Goal: Information Seeking & Learning: Check status

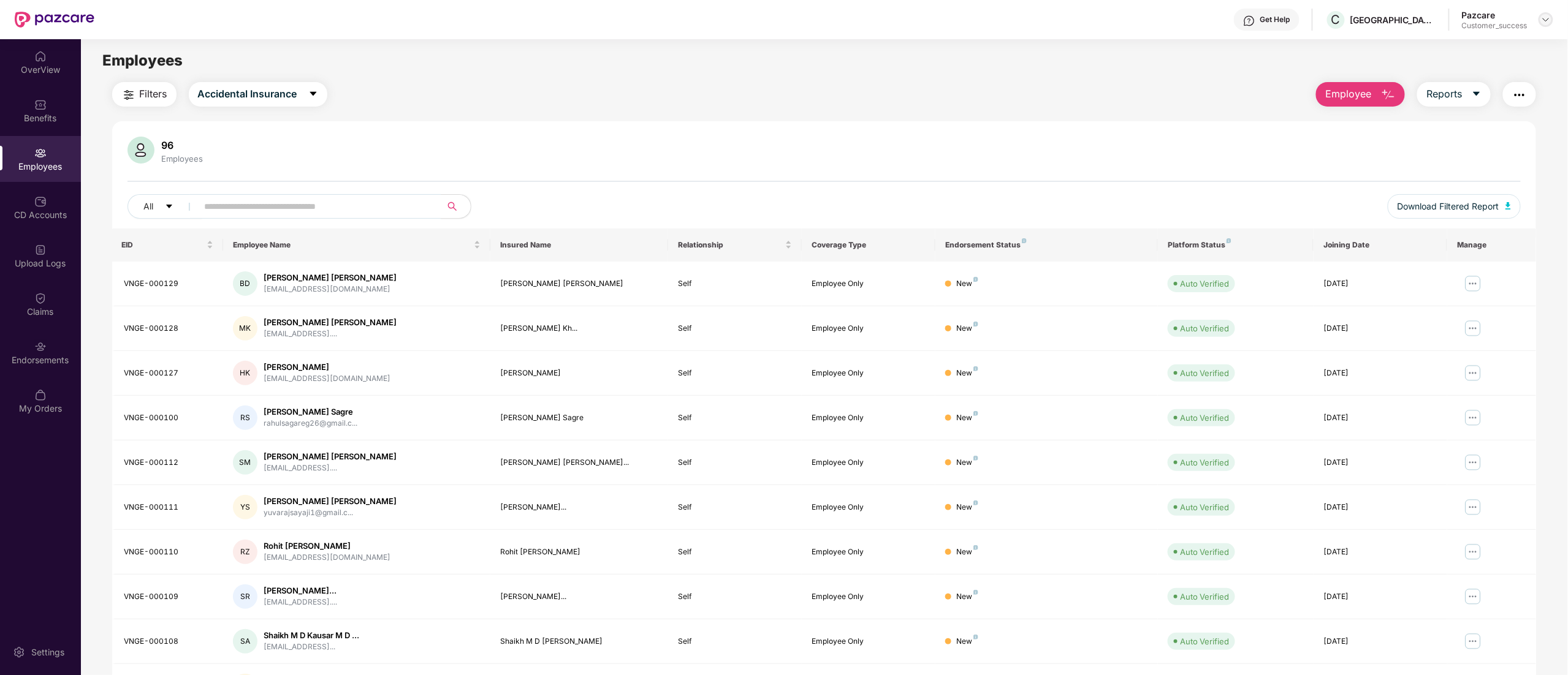
click at [1545, 19] on img at bounding box center [1546, 19] width 10 height 10
click at [1493, 43] on div "Switch to partner view" at bounding box center [1488, 48] width 160 height 24
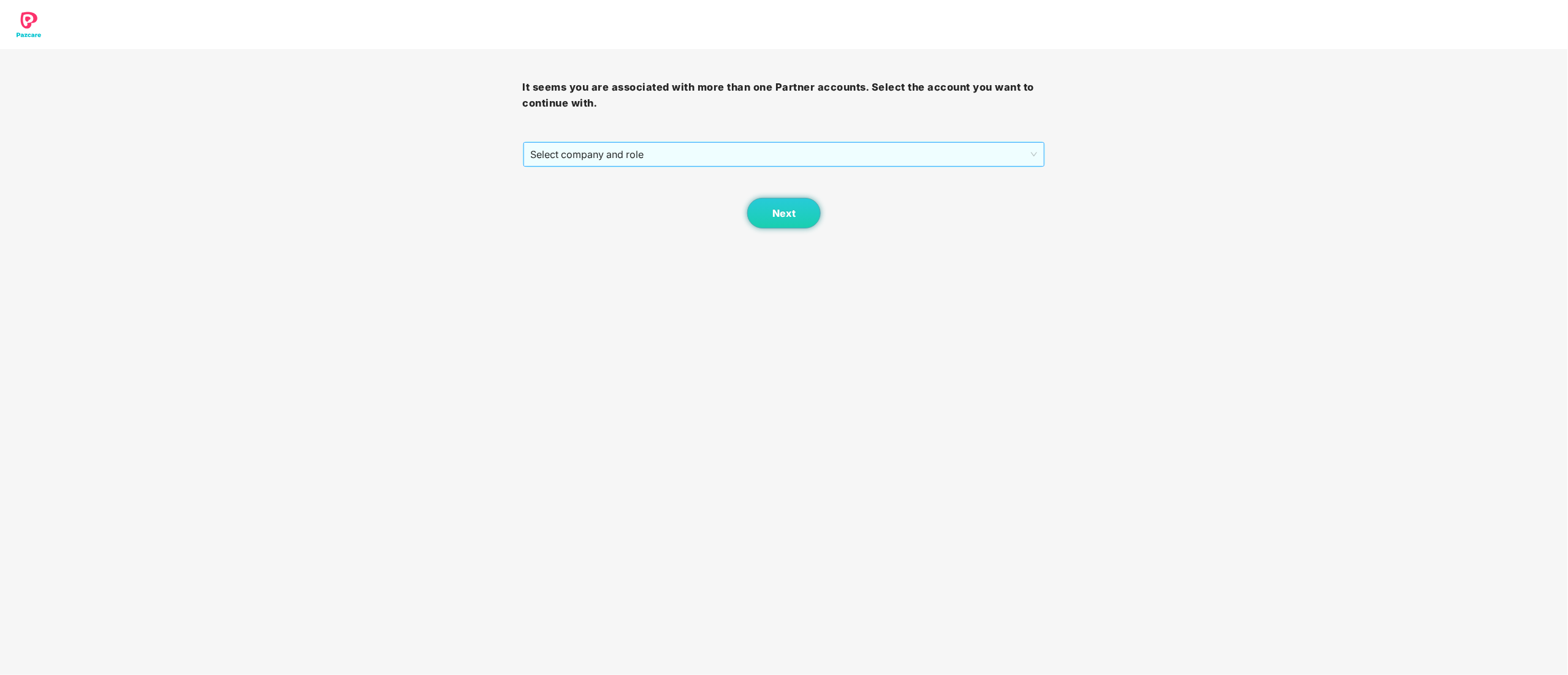
click at [613, 163] on span "Select company and role" at bounding box center [784, 154] width 507 height 23
click at [574, 200] on div "Pazcare - CUSTOMER_SUCCESS" at bounding box center [785, 198] width 508 height 13
click at [766, 211] on button "Next" at bounding box center [784, 213] width 74 height 31
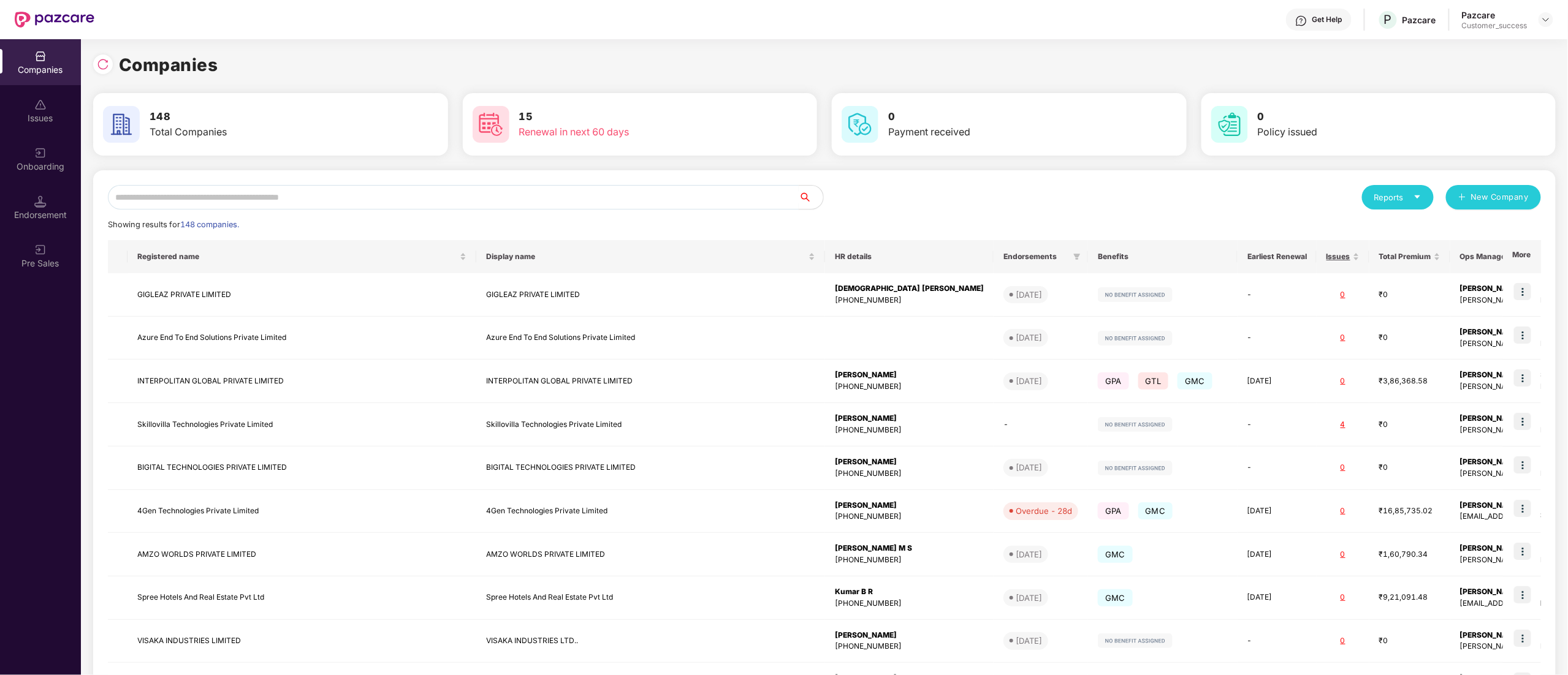
click at [207, 202] on input "text" at bounding box center [454, 197] width 691 height 25
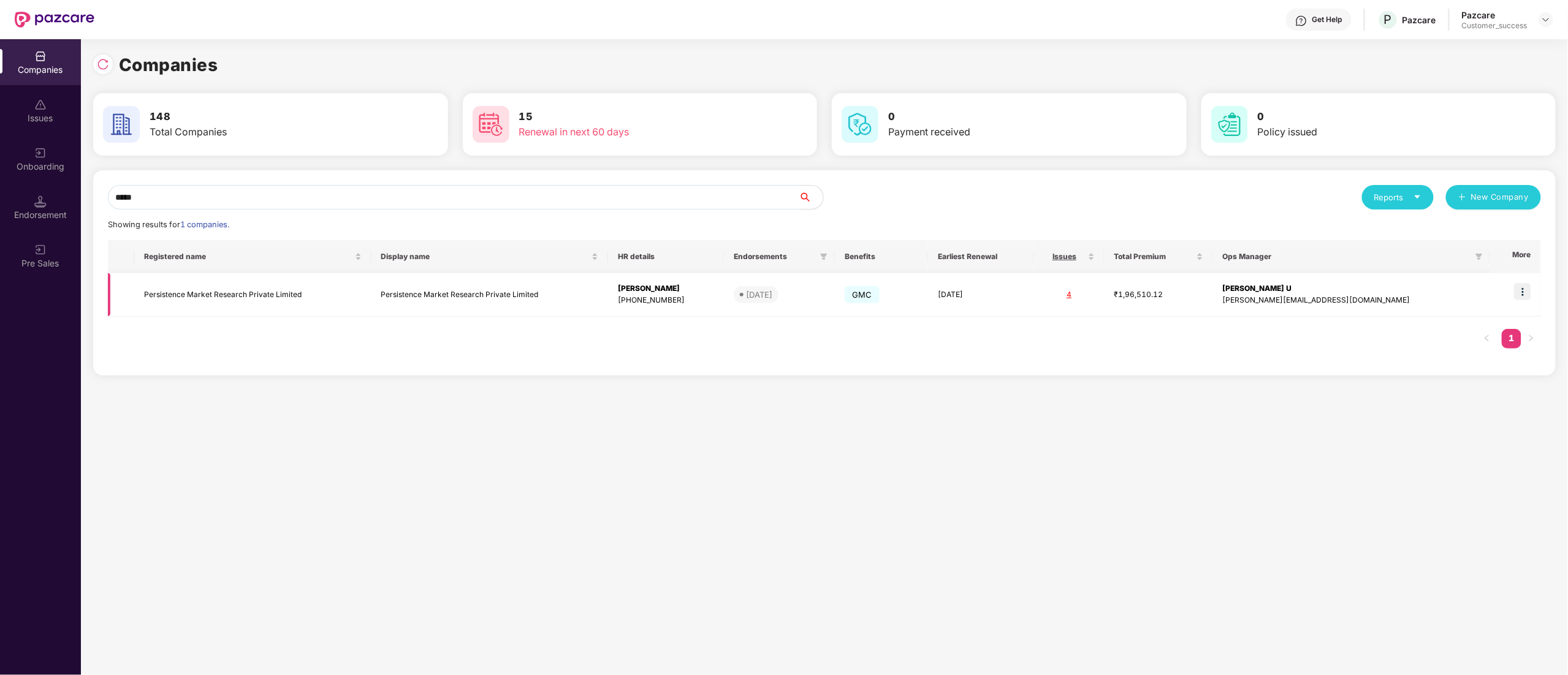
type input "*****"
click at [1523, 294] on img at bounding box center [1522, 292] width 17 height 17
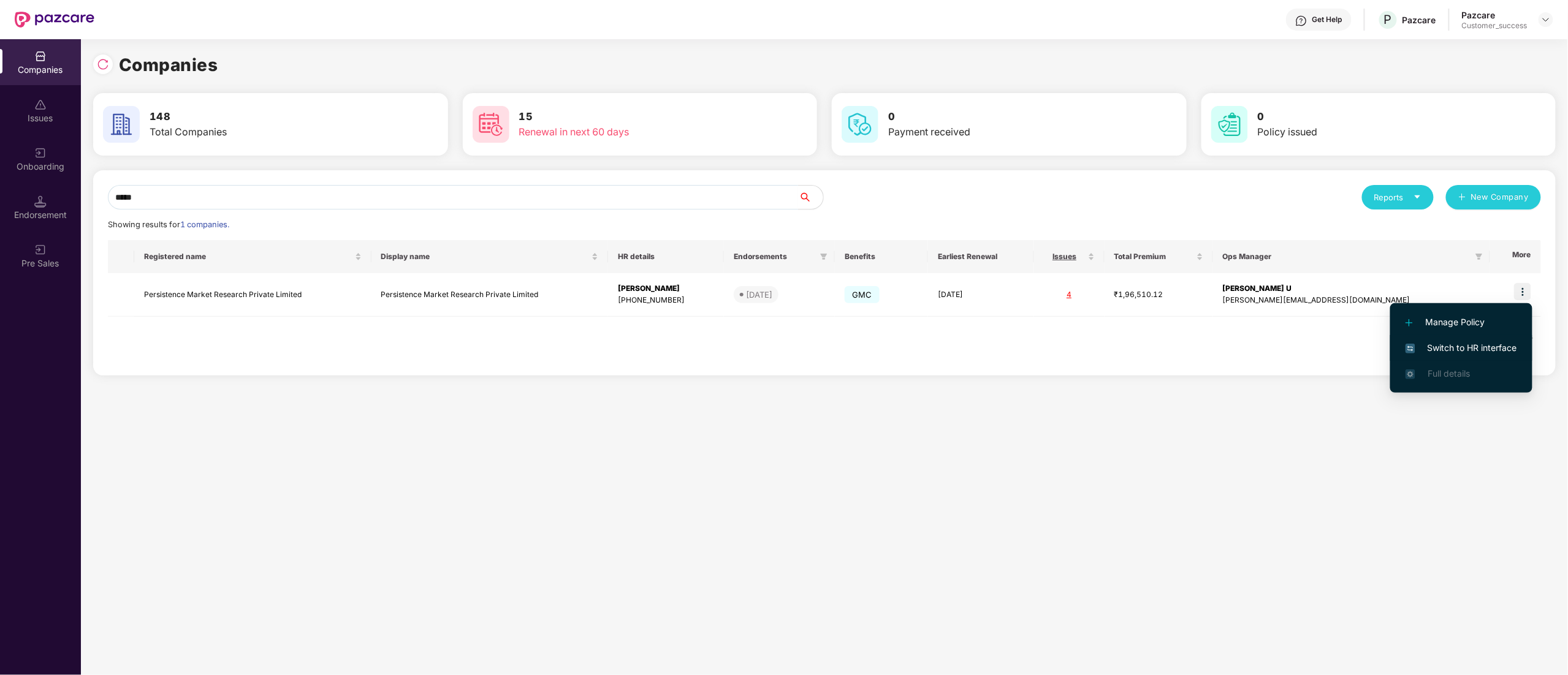
click at [1462, 340] on li "Switch to HR interface" at bounding box center [1461, 348] width 142 height 26
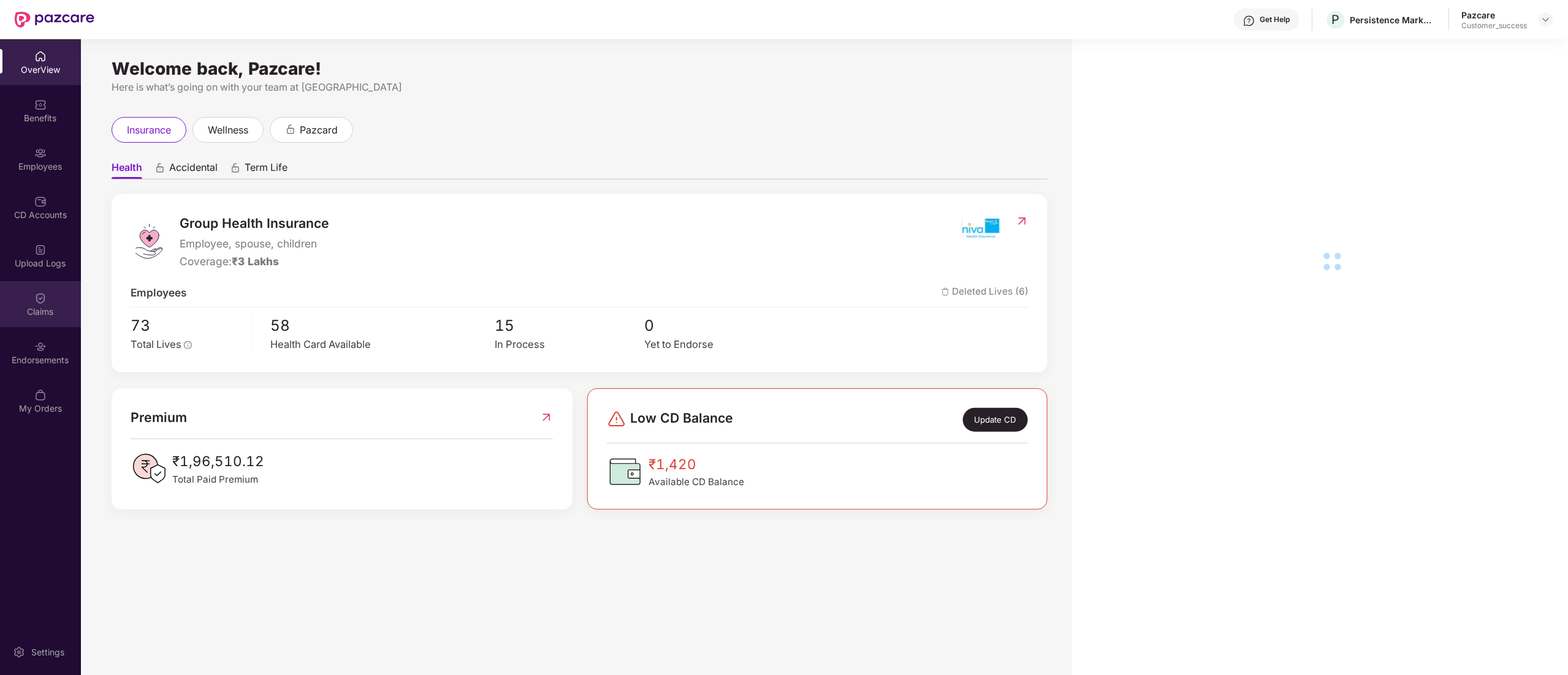
click at [37, 314] on div "Claims" at bounding box center [40, 312] width 81 height 12
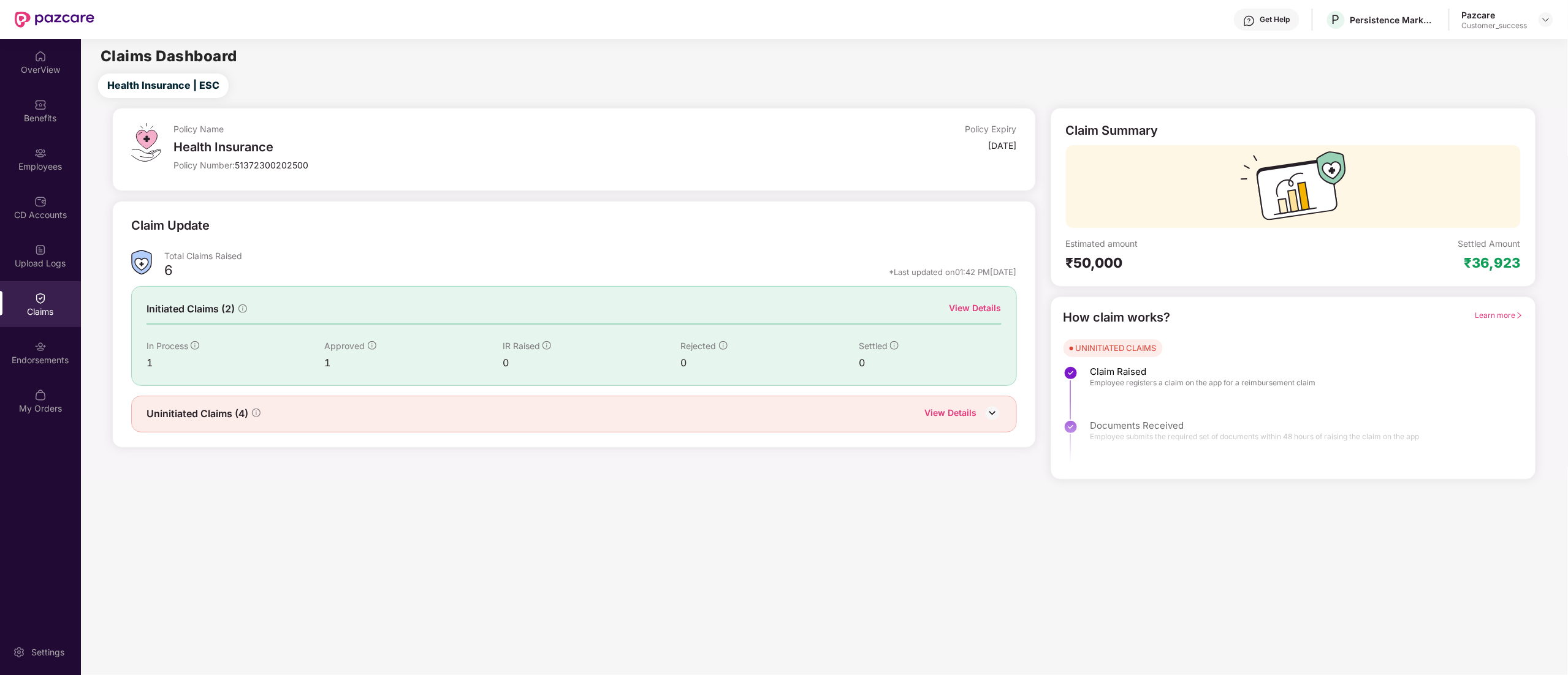
click at [968, 309] on div "View Details" at bounding box center [976, 308] width 52 height 13
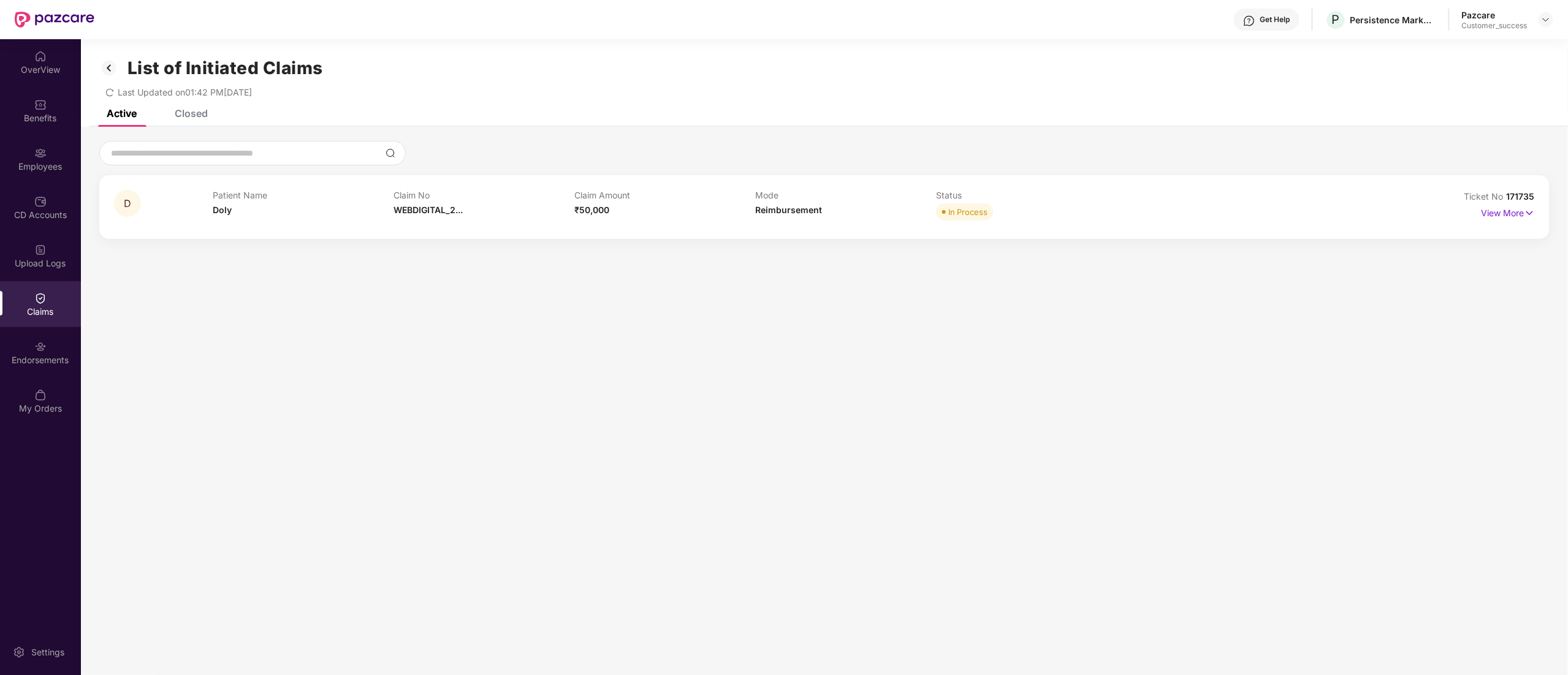
click at [189, 112] on div "Closed" at bounding box center [191, 113] width 33 height 12
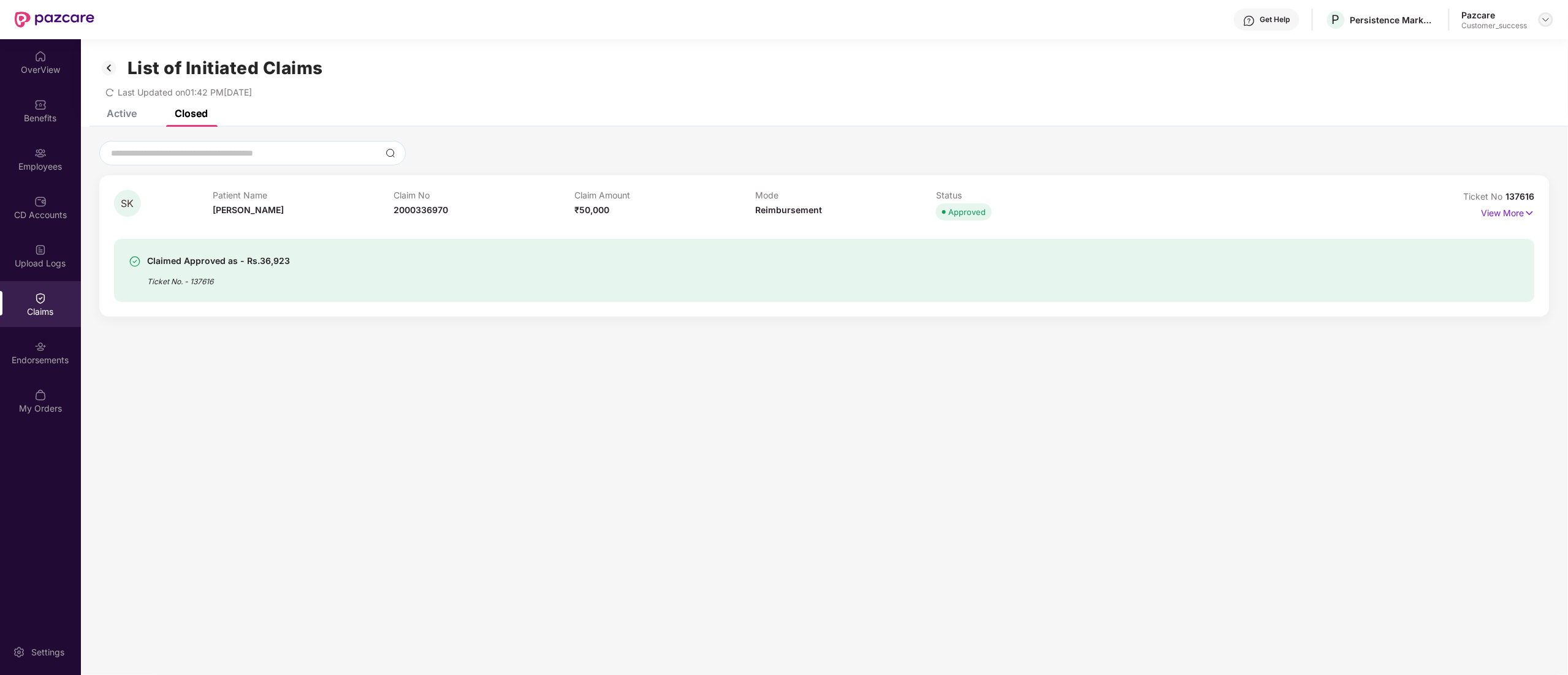
click at [1548, 22] on img at bounding box center [1546, 19] width 10 height 10
click at [1486, 43] on div "Switch to partner view" at bounding box center [1488, 48] width 160 height 24
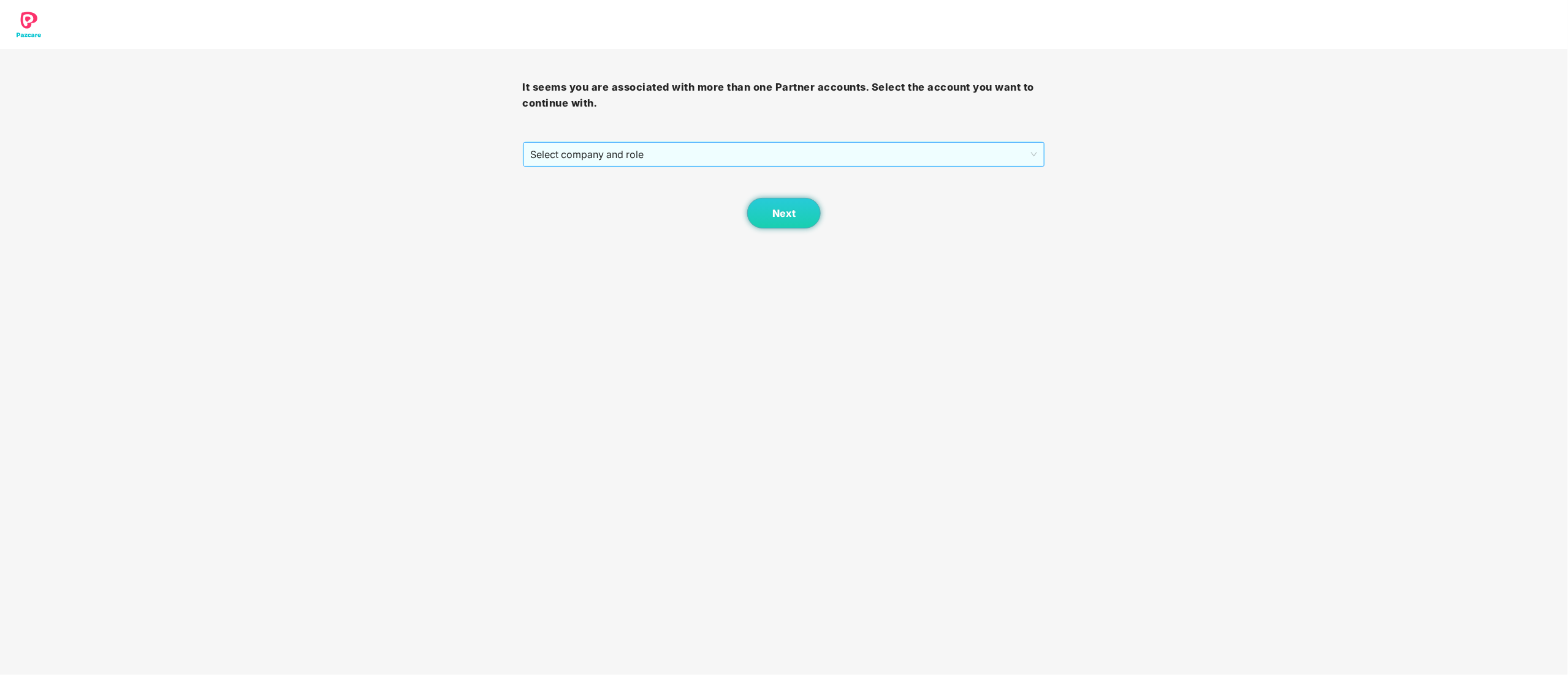
click at [586, 158] on span "Select company and role" at bounding box center [784, 154] width 507 height 23
click at [565, 194] on div "Pazcare - CUSTOMER_SUCCESS" at bounding box center [785, 198] width 508 height 13
click at [777, 213] on span "Next" at bounding box center [783, 214] width 23 height 12
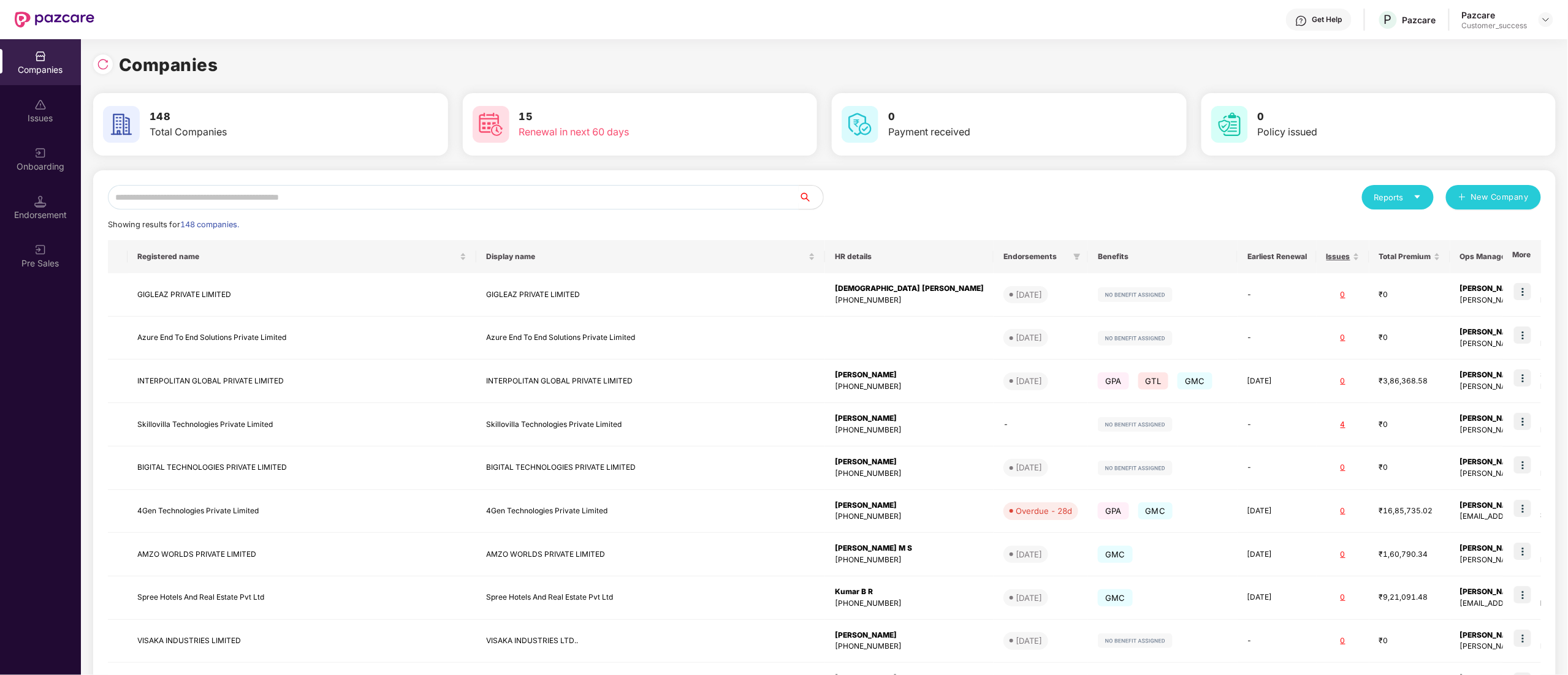
click at [211, 193] on input "text" at bounding box center [454, 197] width 691 height 25
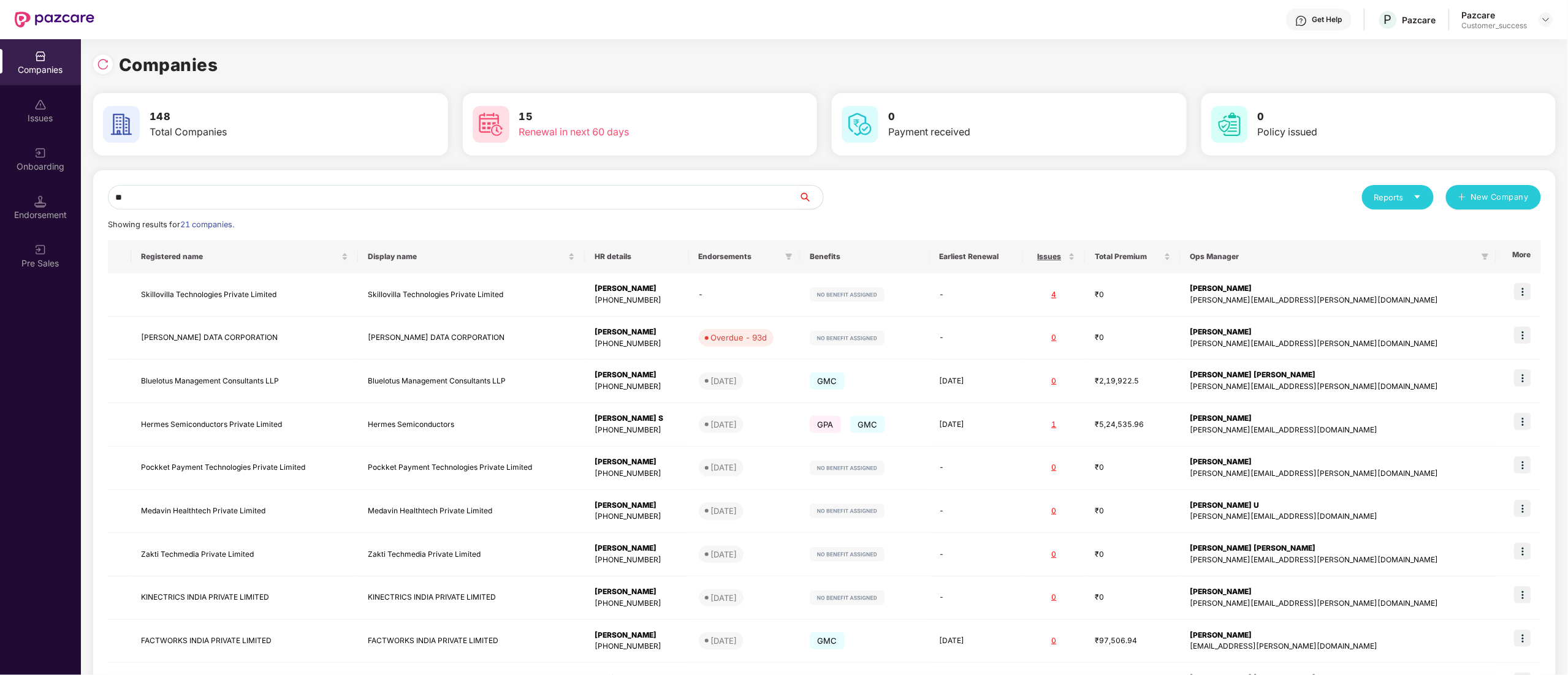
type input "*"
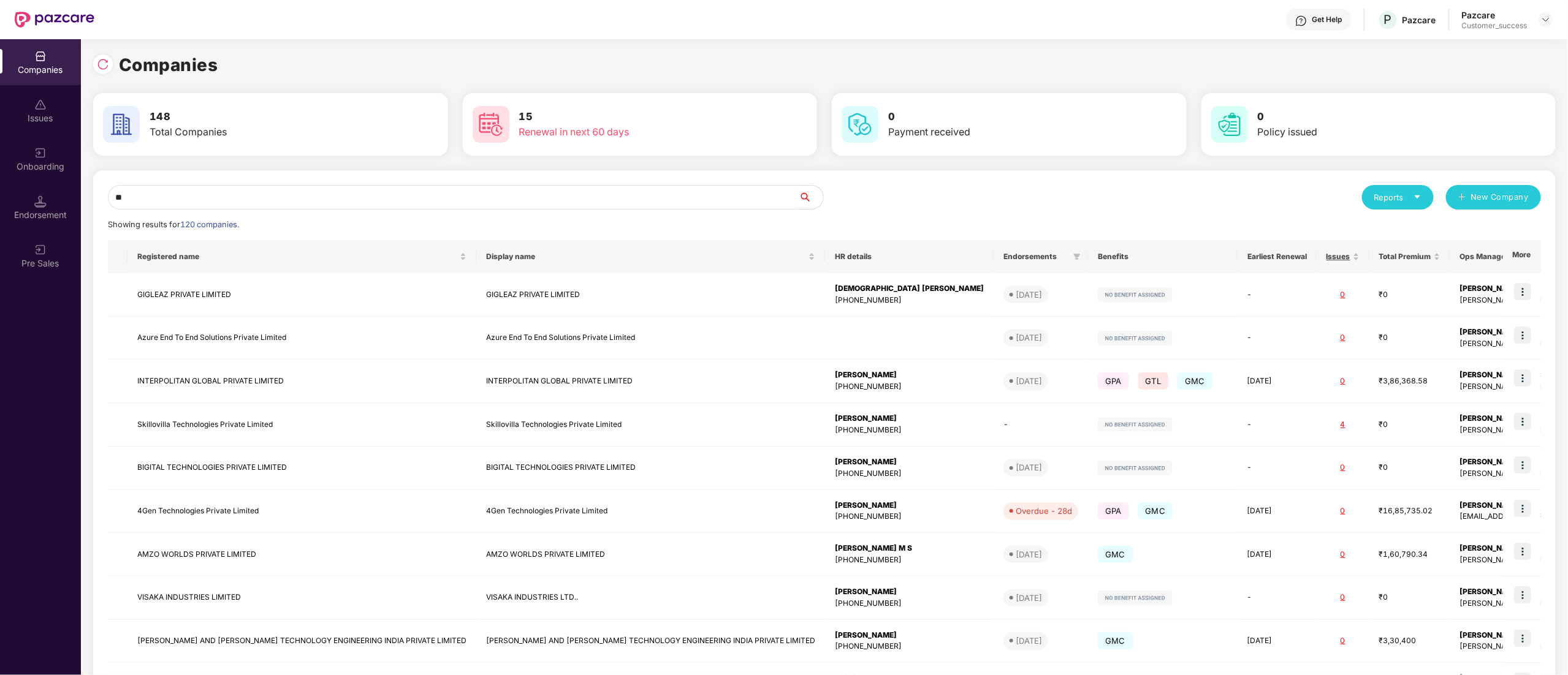
click at [148, 198] on input "**" at bounding box center [454, 197] width 691 height 25
type input "*"
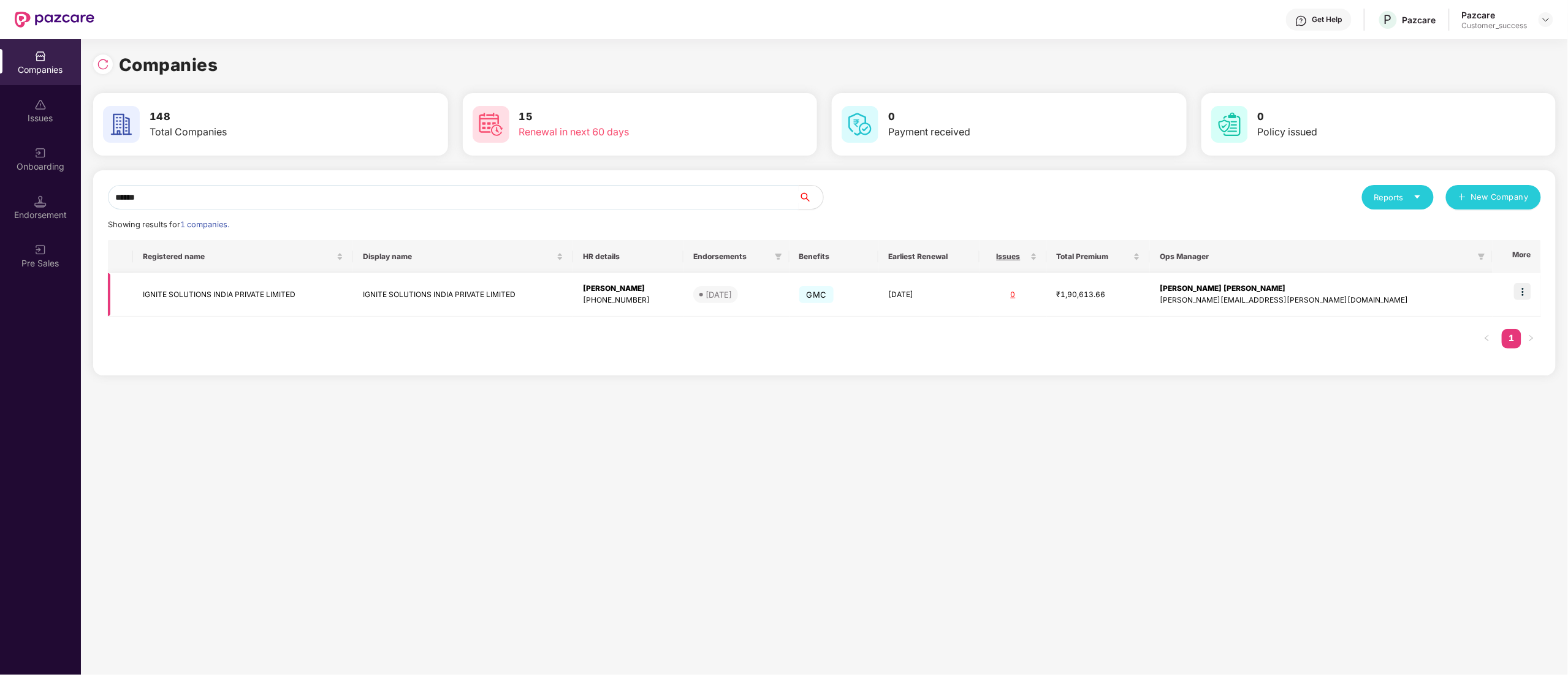
type input "******"
click at [1522, 289] on img at bounding box center [1522, 292] width 17 height 17
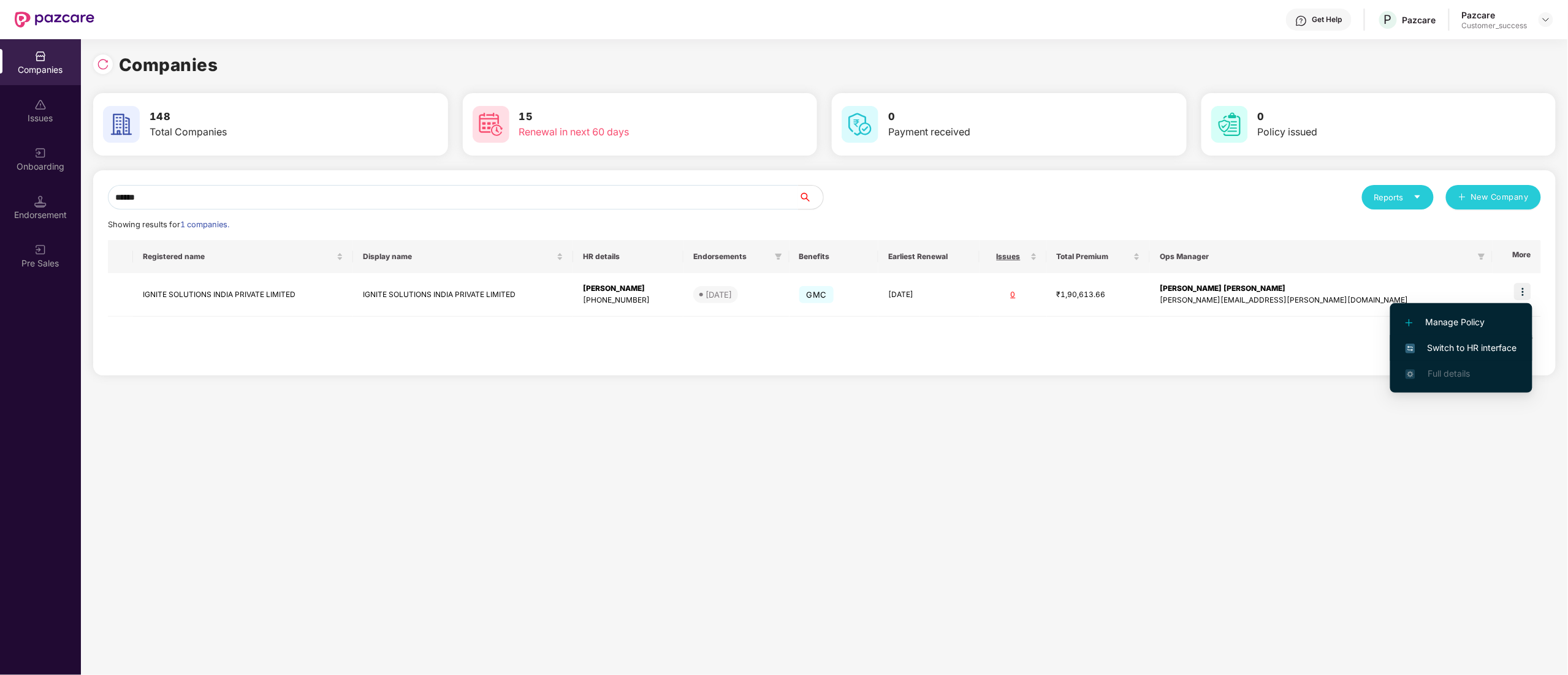
click at [1442, 340] on li "Switch to HR interface" at bounding box center [1461, 348] width 142 height 26
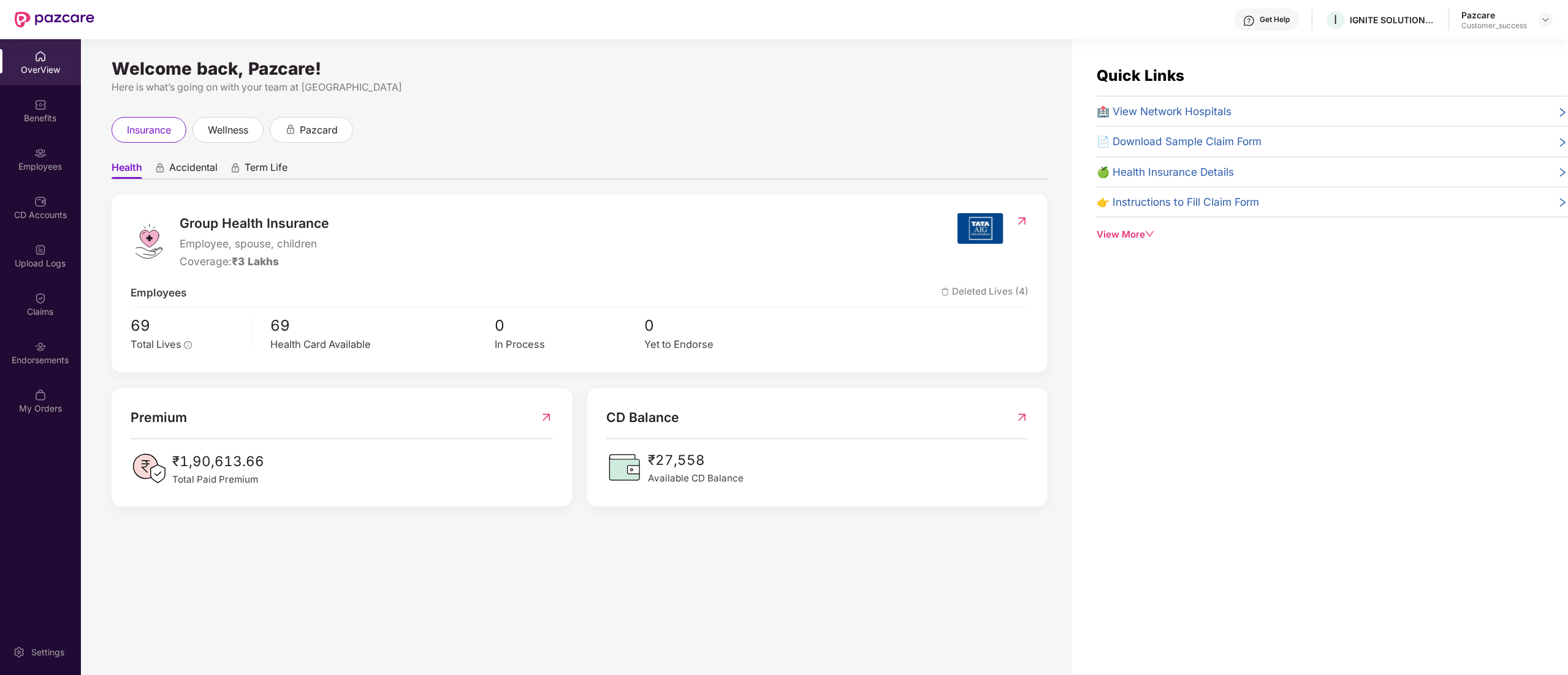
click at [26, 159] on div "Employees" at bounding box center [40, 159] width 81 height 46
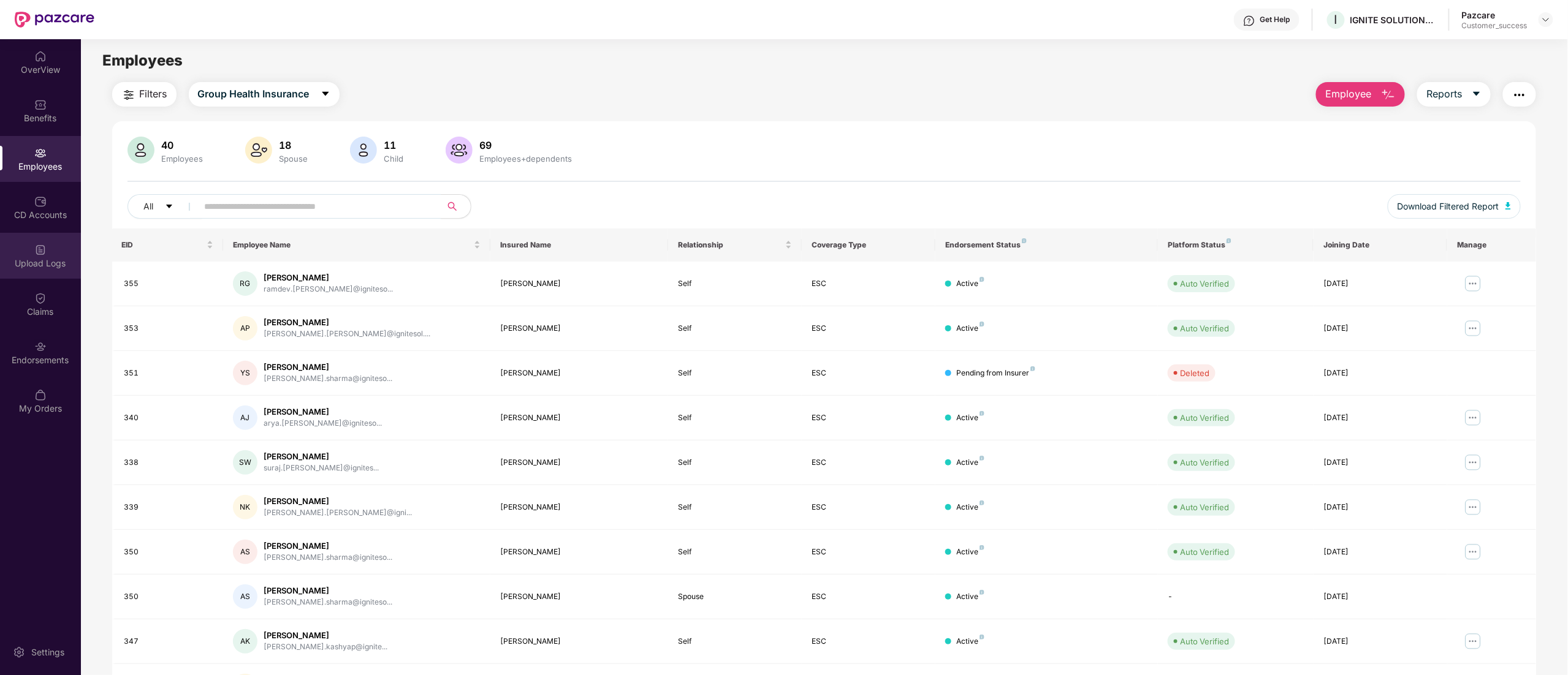
click at [33, 254] on div "Upload Logs" at bounding box center [40, 256] width 81 height 46
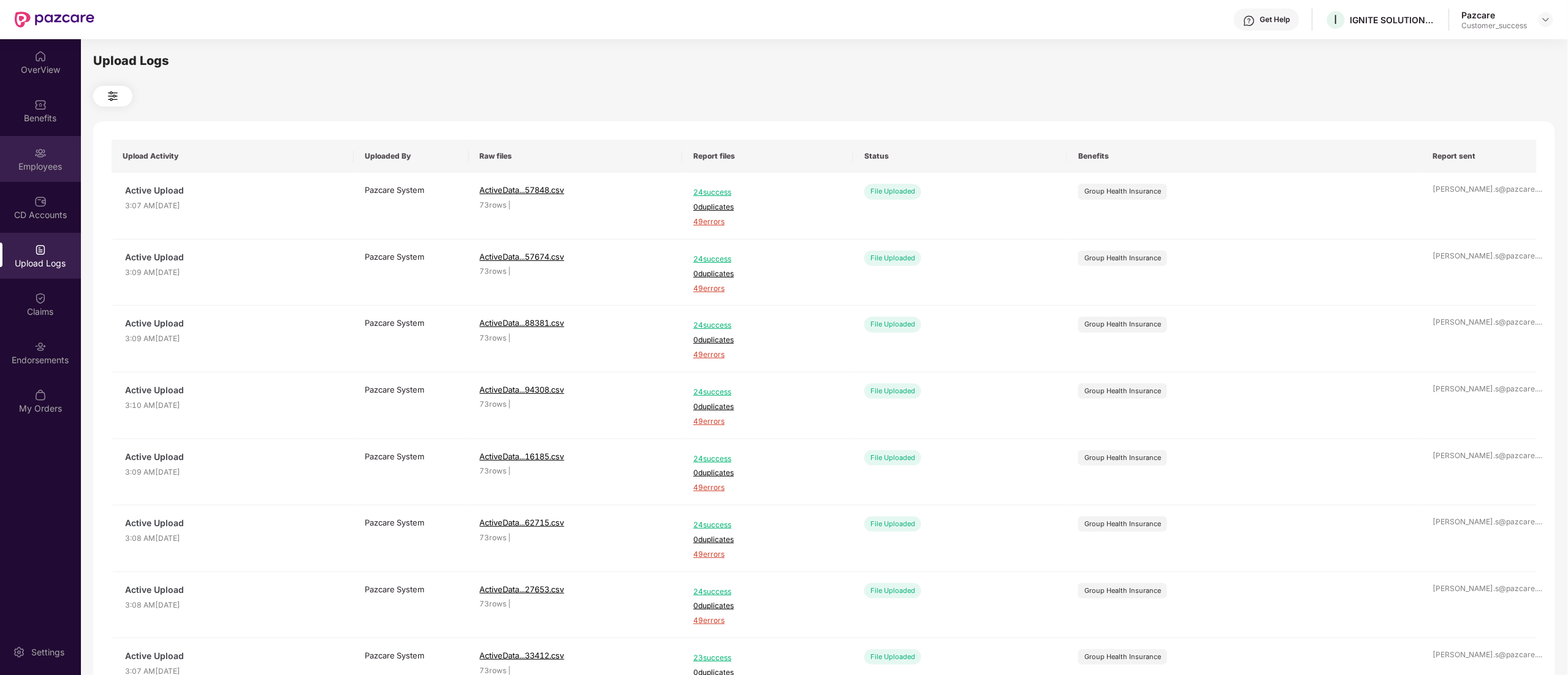
click at [36, 158] on img at bounding box center [40, 153] width 12 height 12
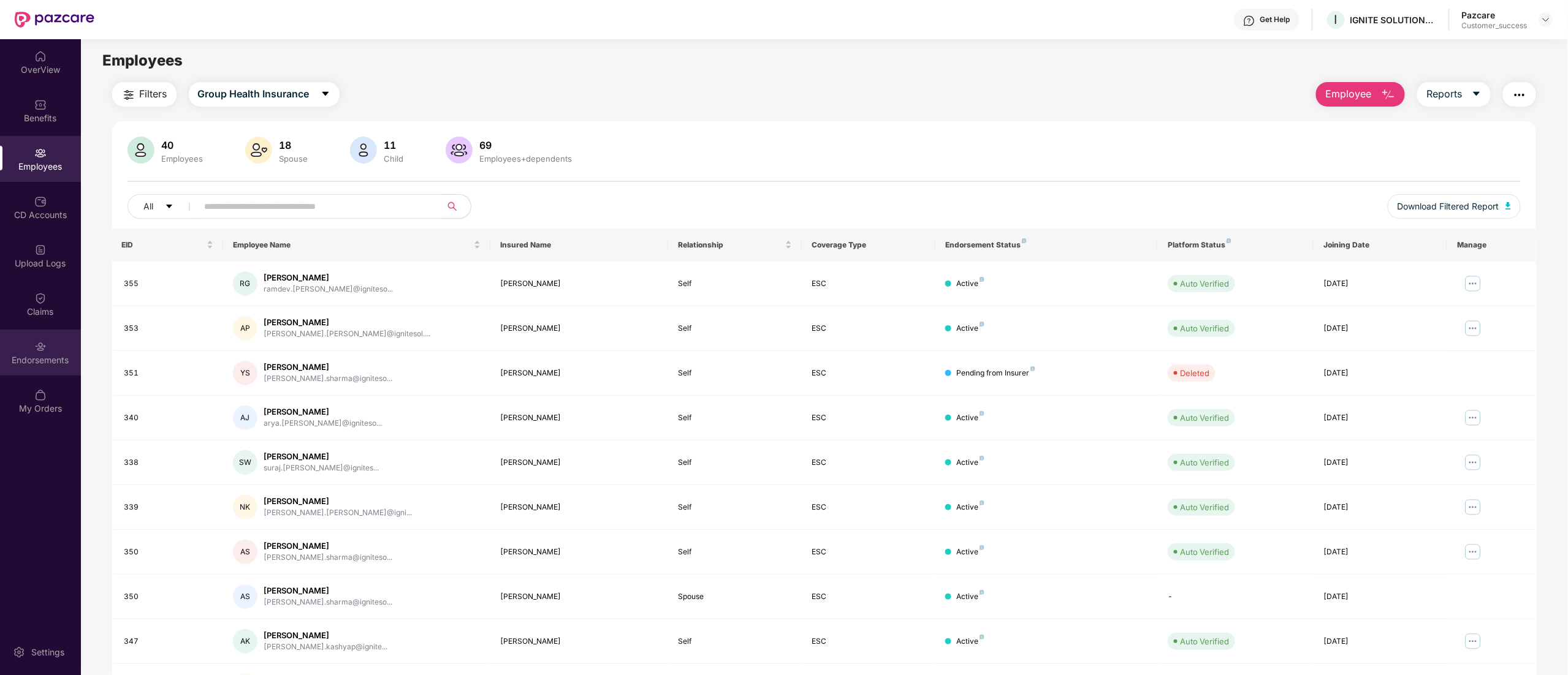
click at [33, 345] on div "Endorsements" at bounding box center [40, 353] width 81 height 46
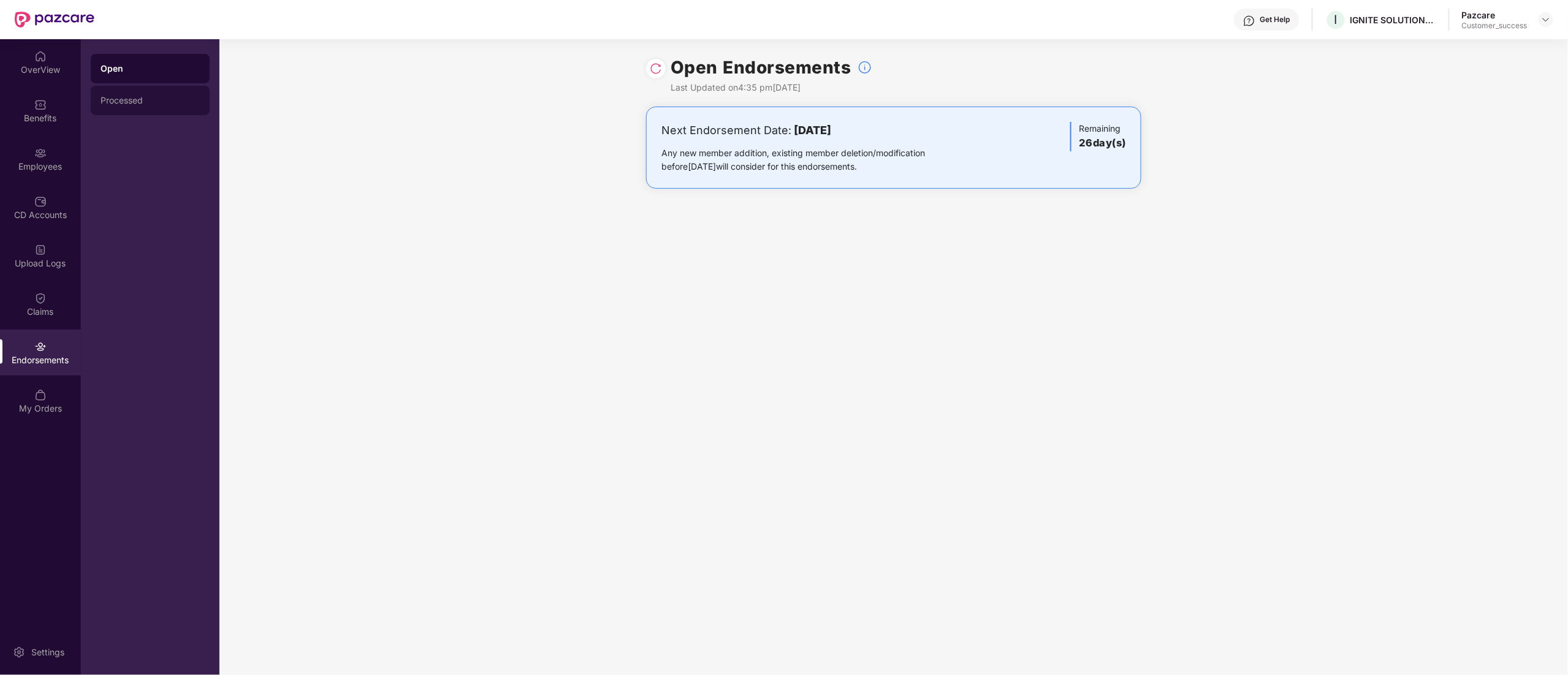
click at [93, 101] on div "Processed" at bounding box center [150, 100] width 119 height 29
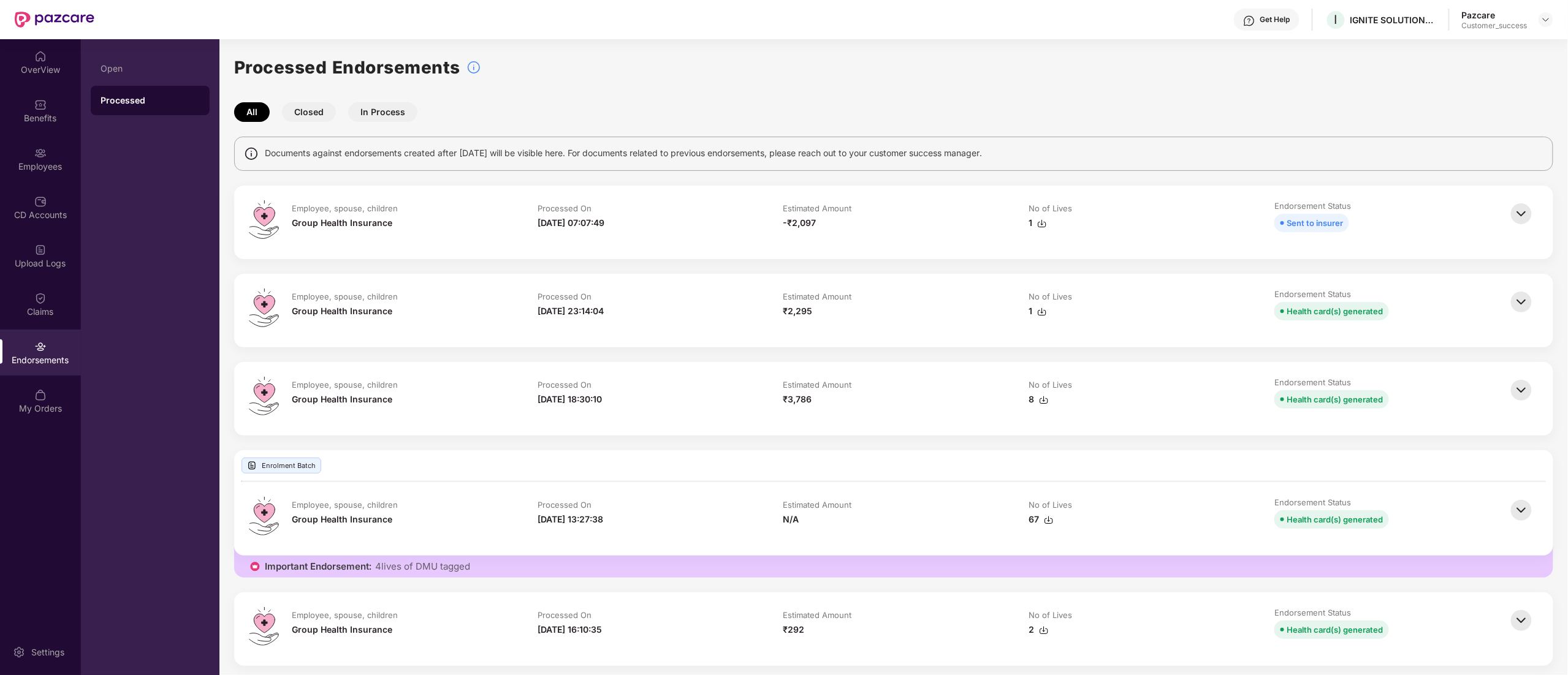
click at [611, 303] on div "Processed On" at bounding box center [648, 298] width 222 height 13
click at [1521, 301] on img at bounding box center [1521, 302] width 27 height 27
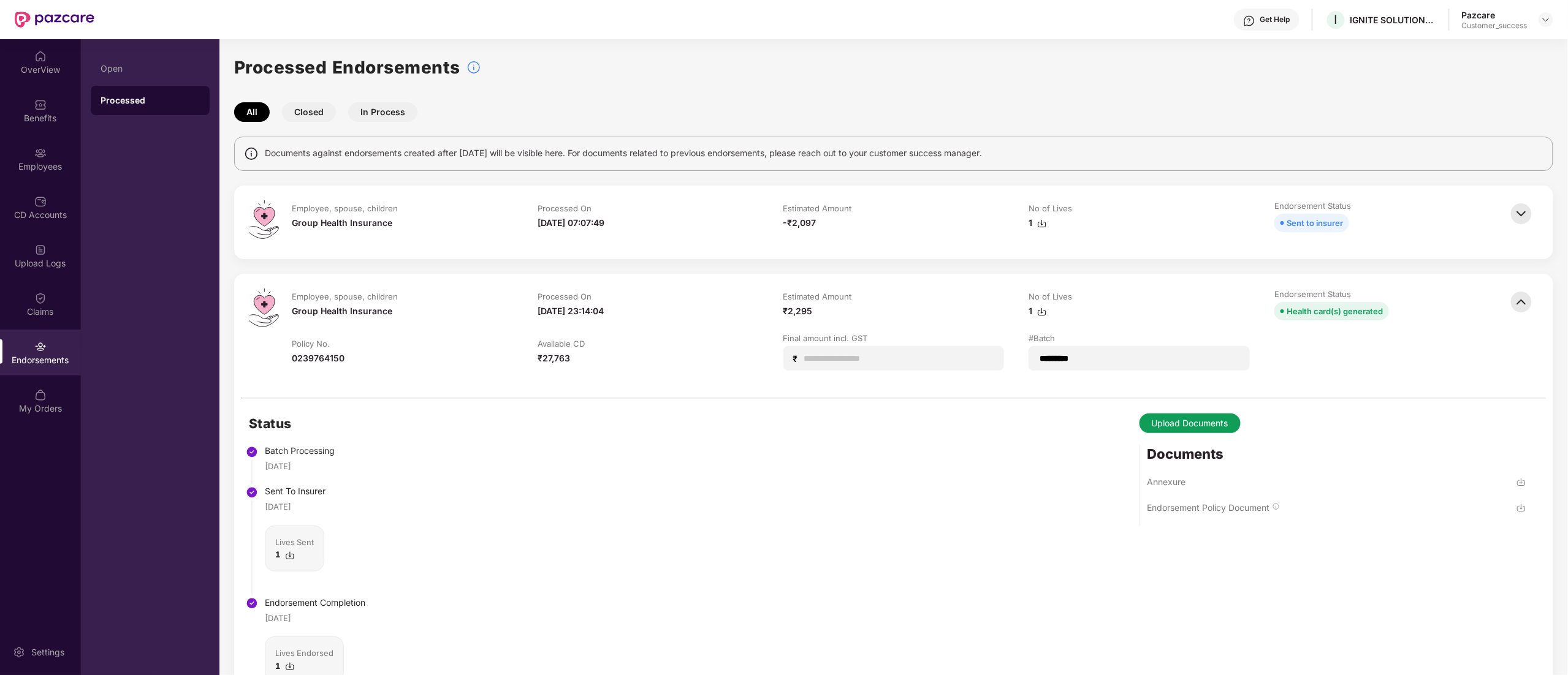
click at [1172, 473] on div "Documents Annexure Endorsement Policy Document" at bounding box center [1337, 486] width 379 height 81
click at [1170, 480] on div "Annexure" at bounding box center [1167, 482] width 39 height 12
click at [697, 511] on div "Status Batch Processing [DATE] Sent To Insurer [DATE] Lives Sent 1 Endorsement …" at bounding box center [894, 562] width 1319 height 327
click at [1219, 504] on div "Endorsement Policy Document" at bounding box center [1208, 508] width 122 height 12
click at [1524, 218] on img at bounding box center [1521, 214] width 27 height 27
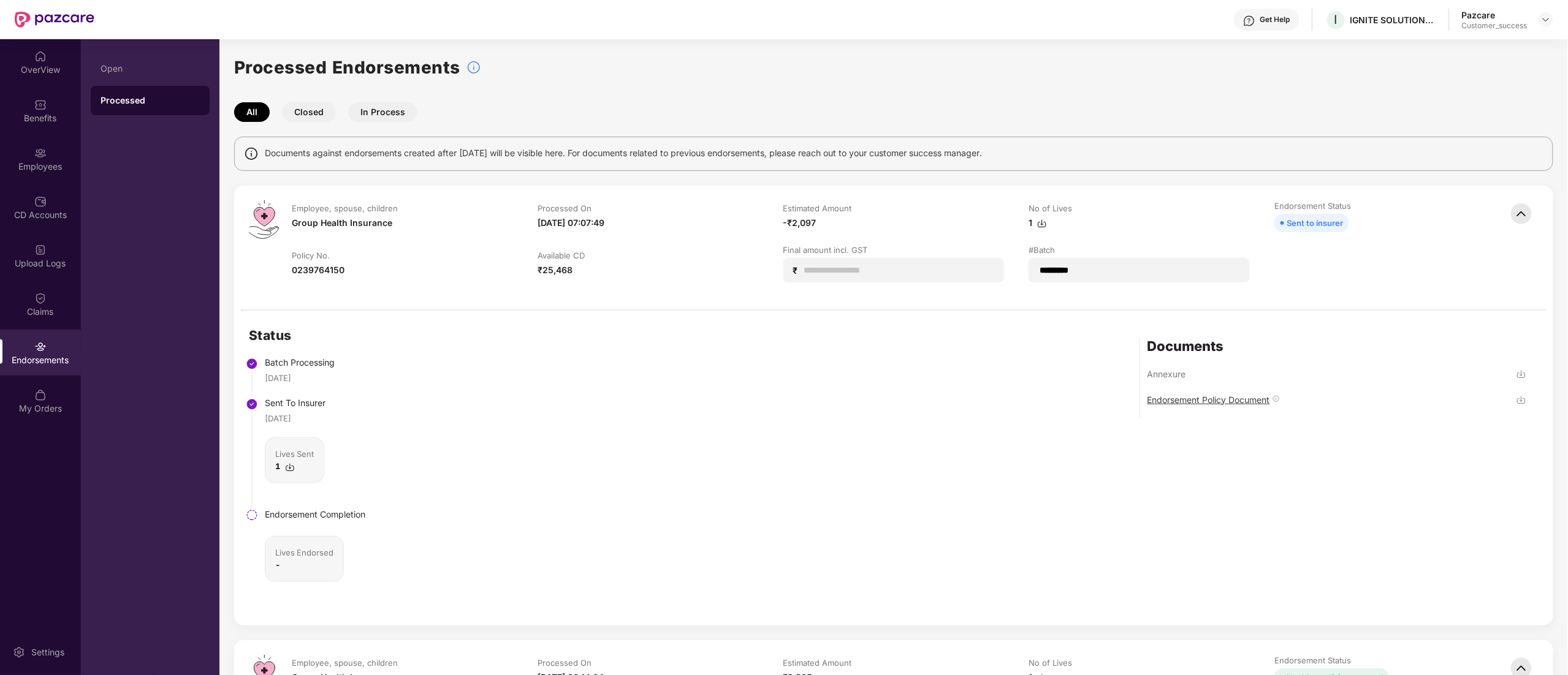
click at [1223, 395] on div "Endorsement Policy Document" at bounding box center [1208, 400] width 122 height 12
click at [1545, 17] on img at bounding box center [1546, 19] width 10 height 10
click at [1479, 45] on div "Switch to partner view" at bounding box center [1488, 48] width 160 height 24
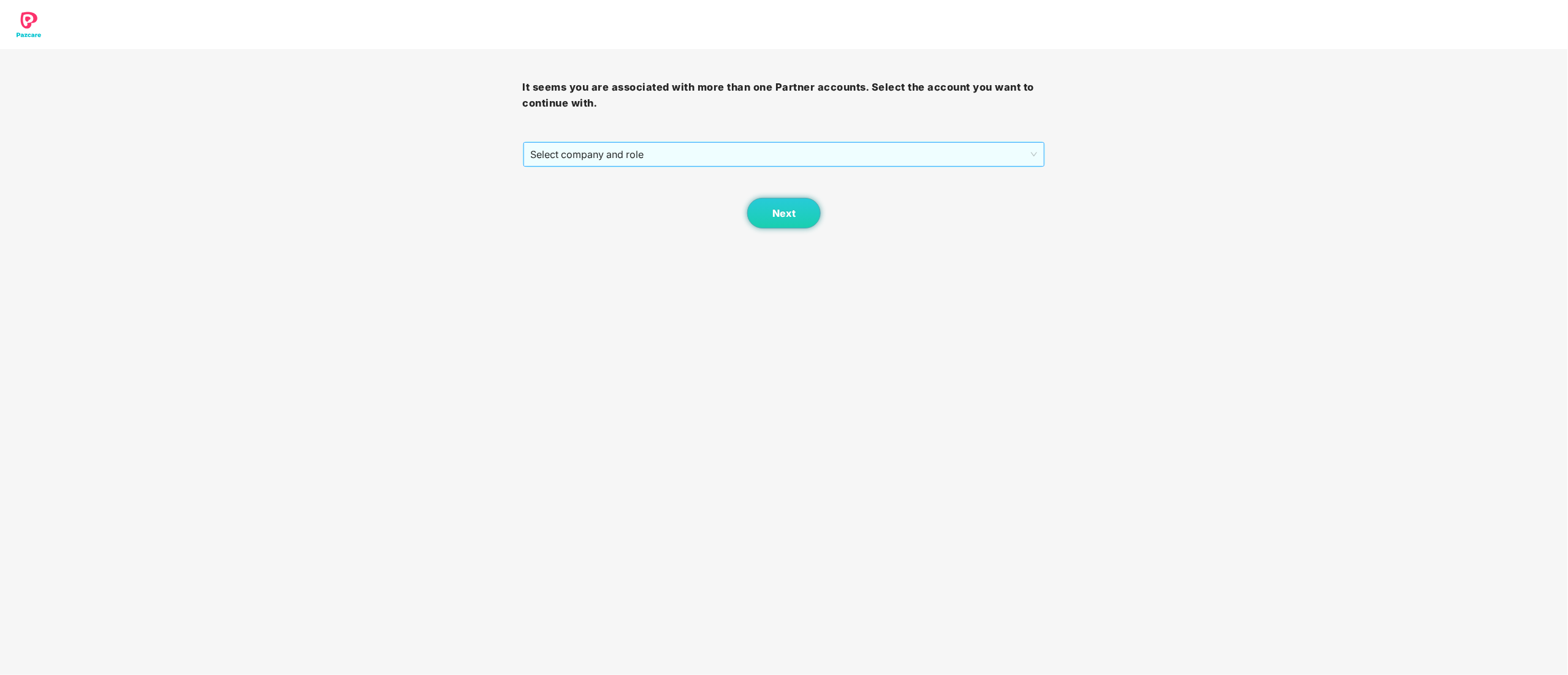
click at [624, 157] on span "Select company and role" at bounding box center [784, 154] width 507 height 23
click at [601, 196] on div "Pazcare - CUSTOMER_SUCCESS" at bounding box center [785, 198] width 508 height 13
drag, startPoint x: 747, startPoint y: 206, endPoint x: 758, endPoint y: 210, distance: 11.7
click at [748, 206] on div "Next" at bounding box center [784, 198] width 523 height 61
click at [772, 211] on button "Next" at bounding box center [784, 213] width 74 height 31
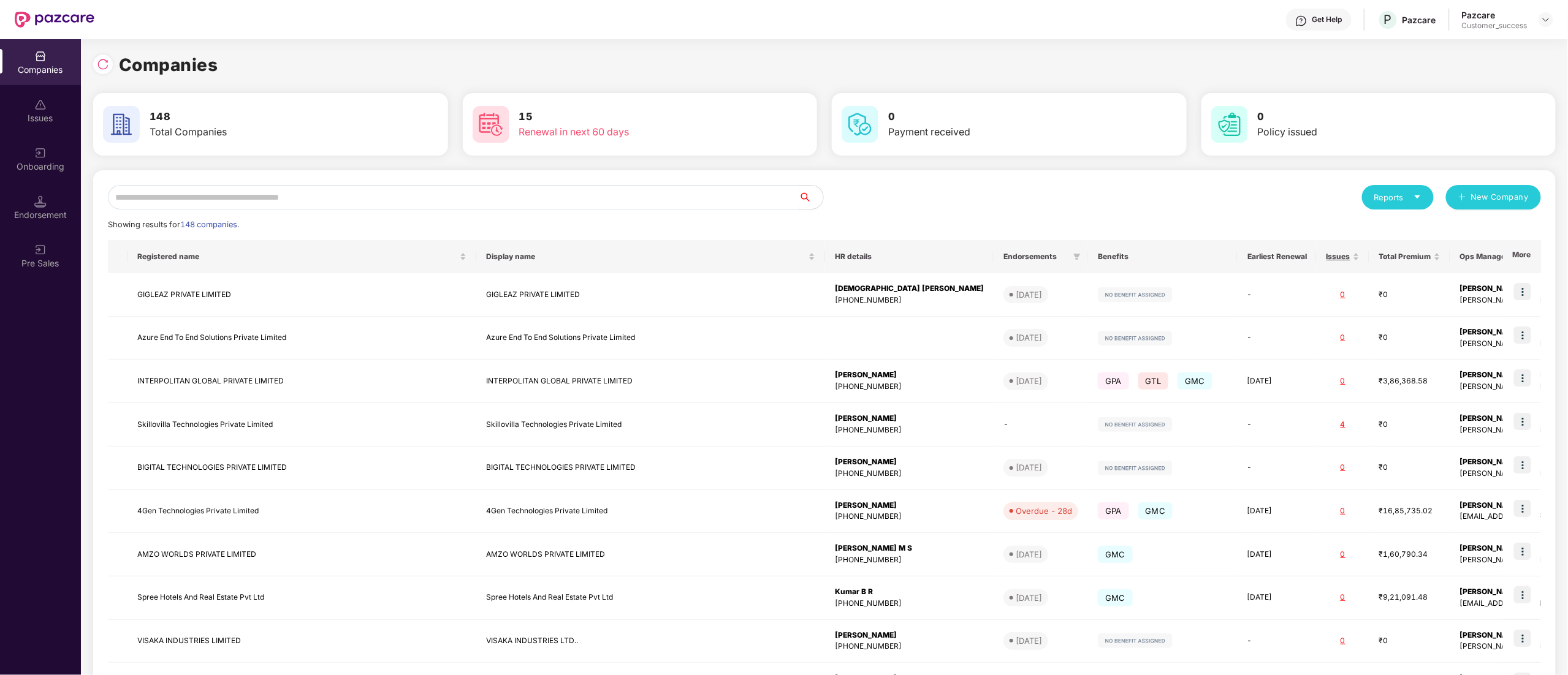
click at [352, 186] on input "text" at bounding box center [454, 197] width 691 height 25
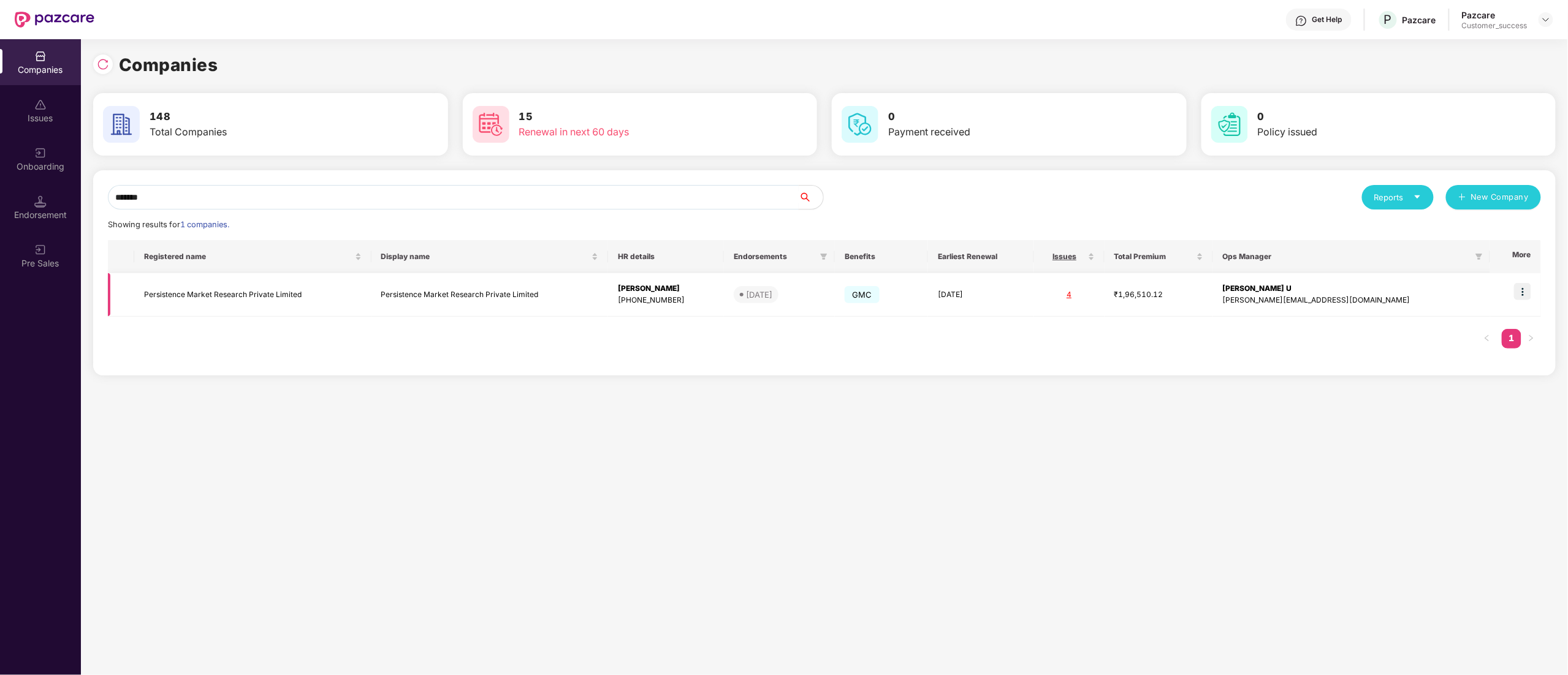
type input "*******"
click at [1528, 287] on img at bounding box center [1522, 292] width 17 height 17
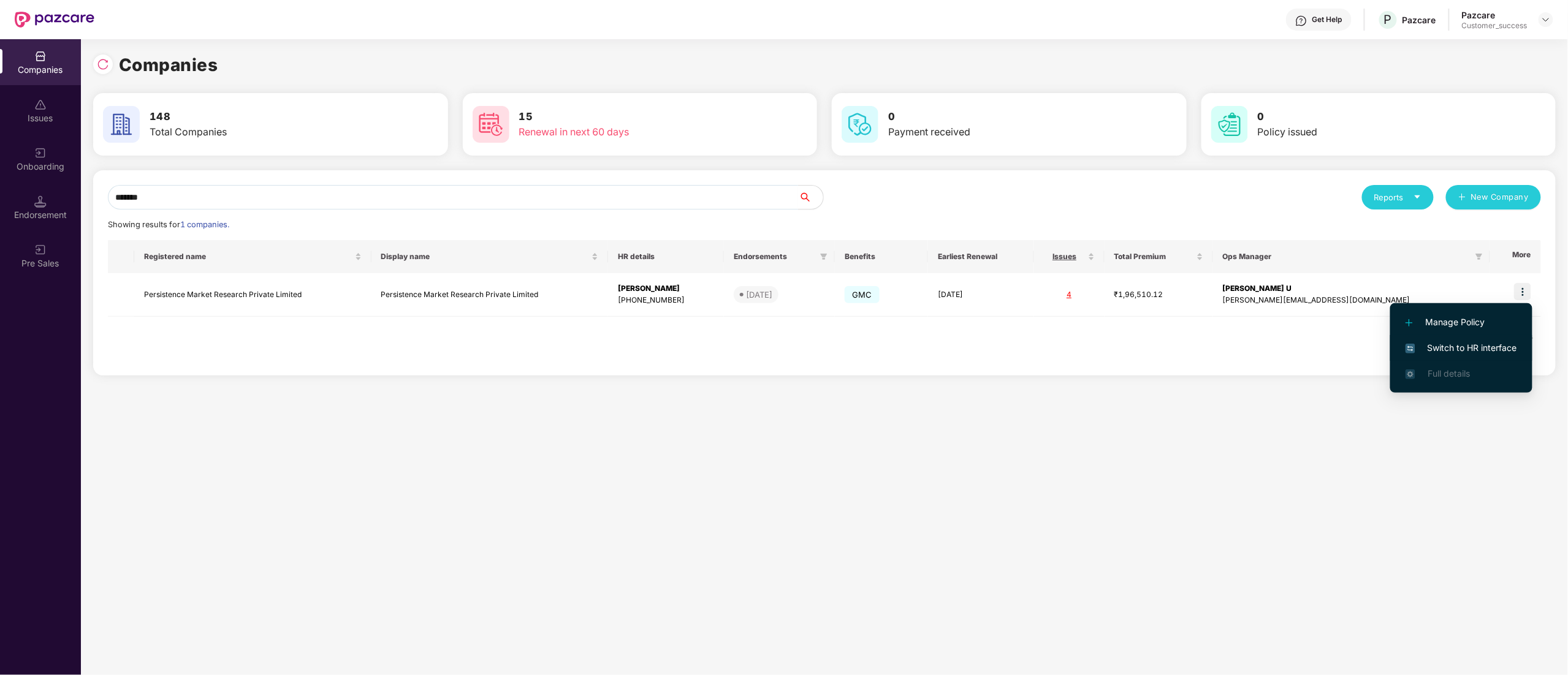
click at [1489, 343] on span "Switch to HR interface" at bounding box center [1461, 348] width 112 height 13
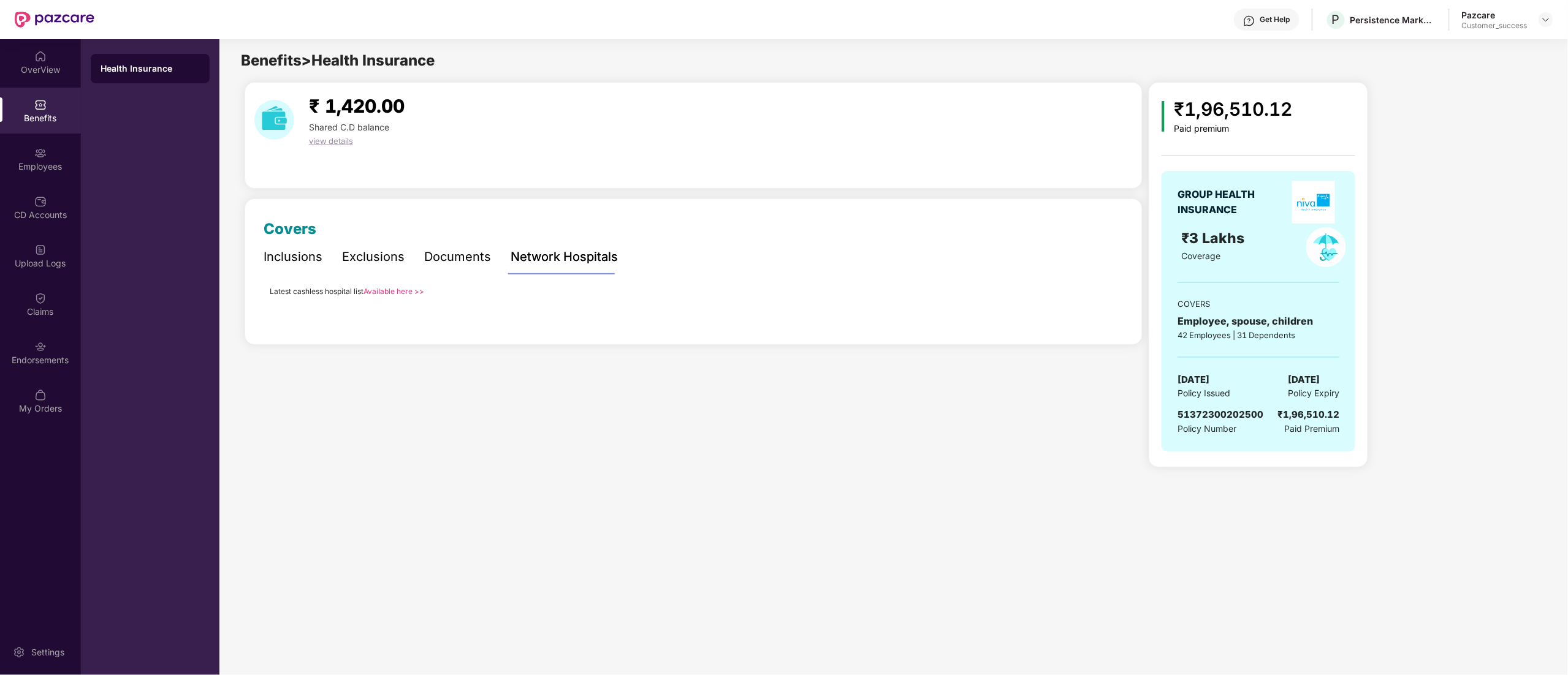
click at [297, 263] on div "Inclusions" at bounding box center [292, 257] width 59 height 19
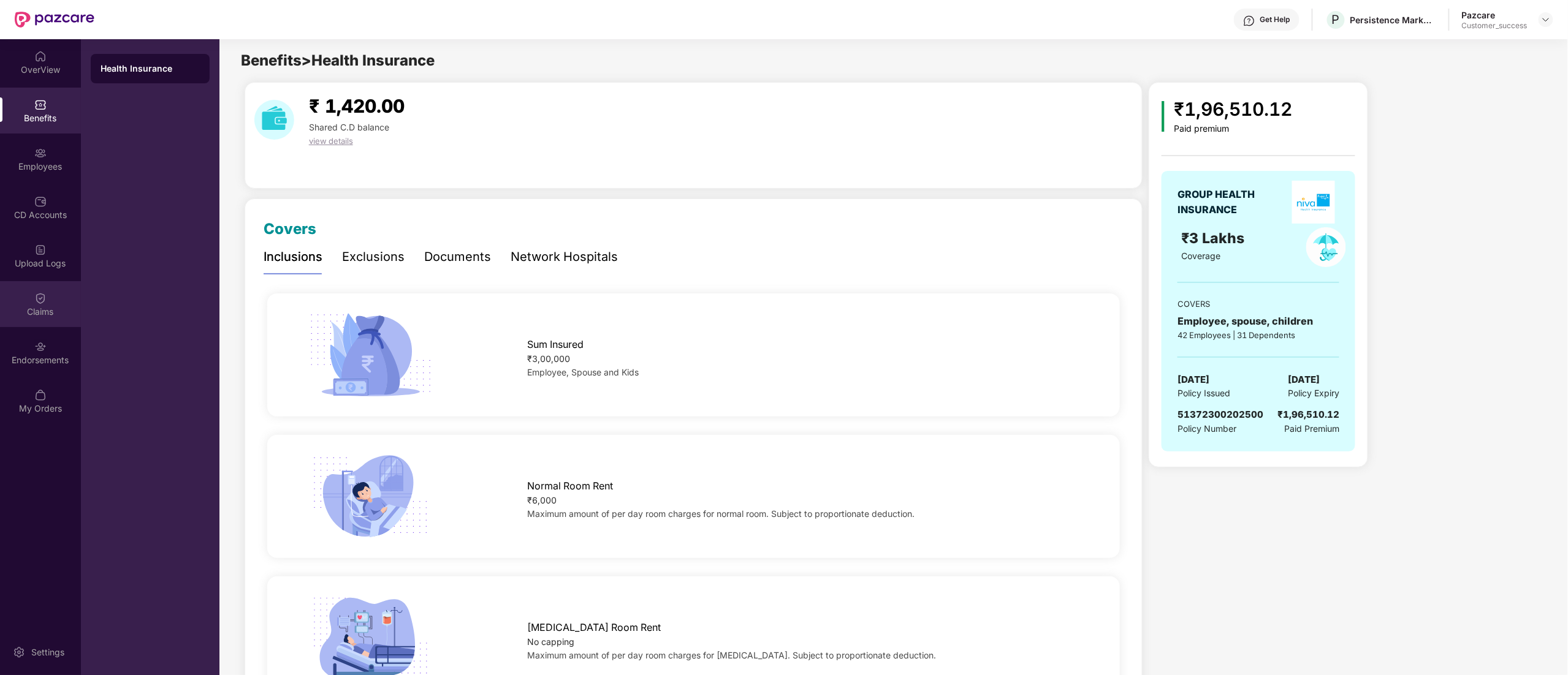
click at [40, 306] on div "Claims" at bounding box center [40, 312] width 81 height 12
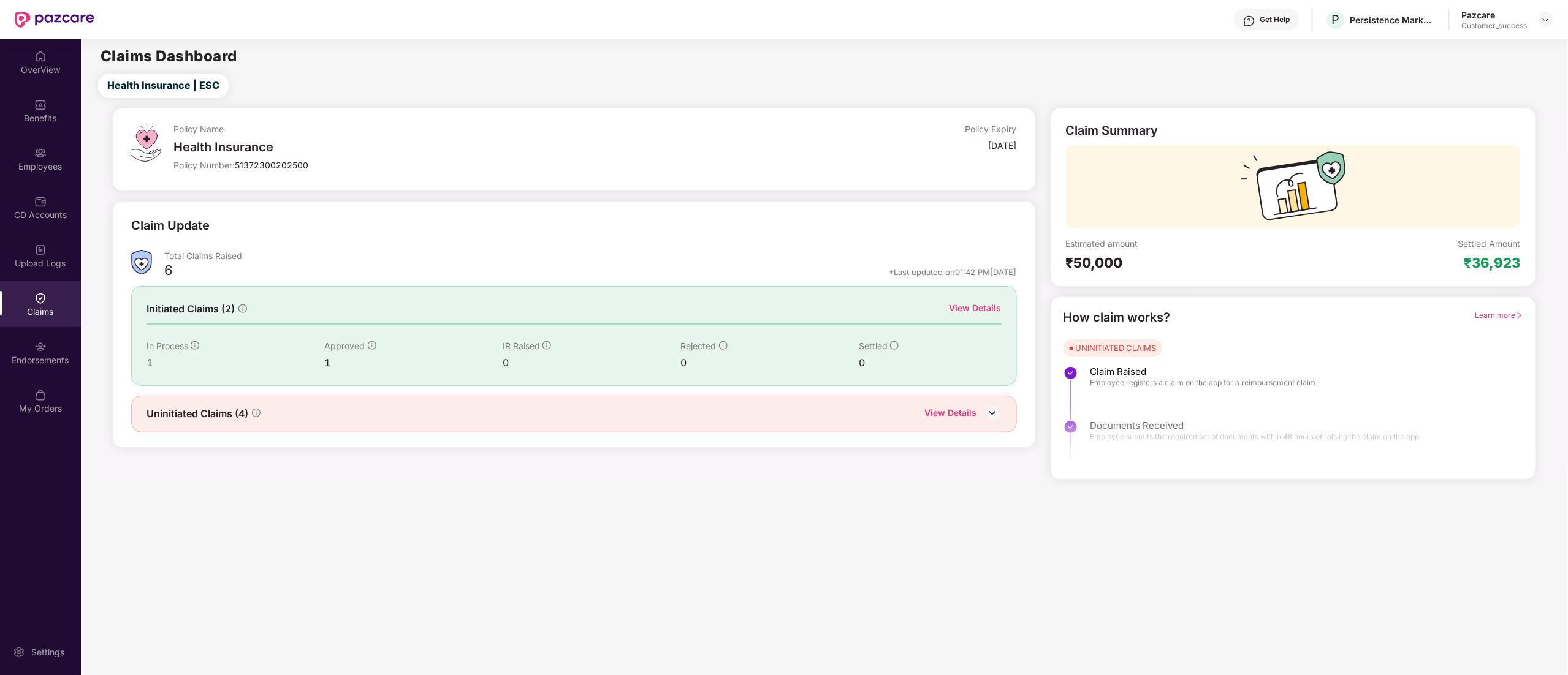
click at [378, 371] on div "1" at bounding box center [413, 363] width 178 height 16
click at [962, 411] on div "View Details" at bounding box center [951, 414] width 52 height 16
